Goal: Manage account settings

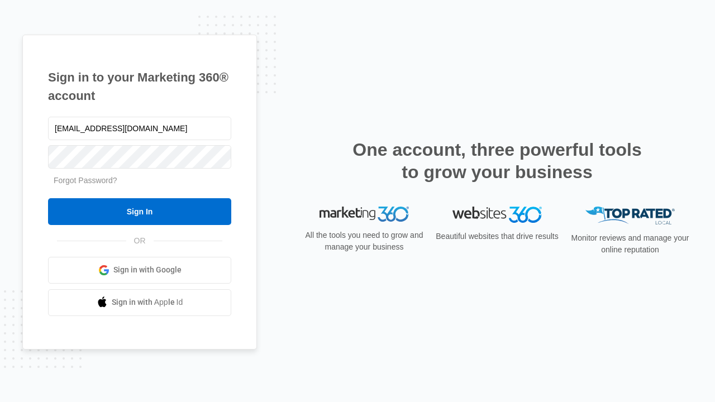
type input "[EMAIL_ADDRESS][DOMAIN_NAME]"
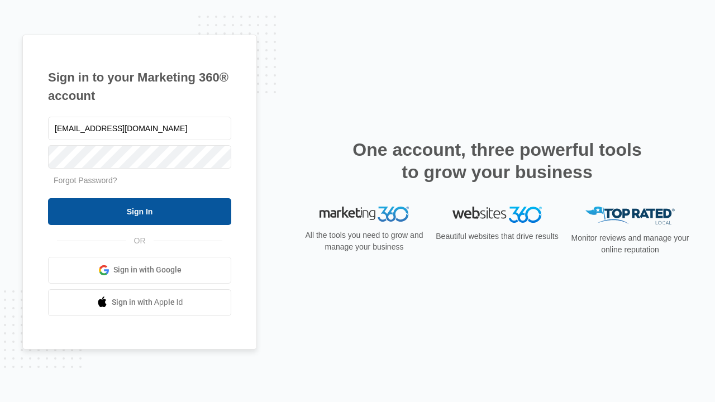
click at [140, 211] on input "Sign In" at bounding box center [139, 211] width 183 height 27
